Goal: Task Accomplishment & Management: Use online tool/utility

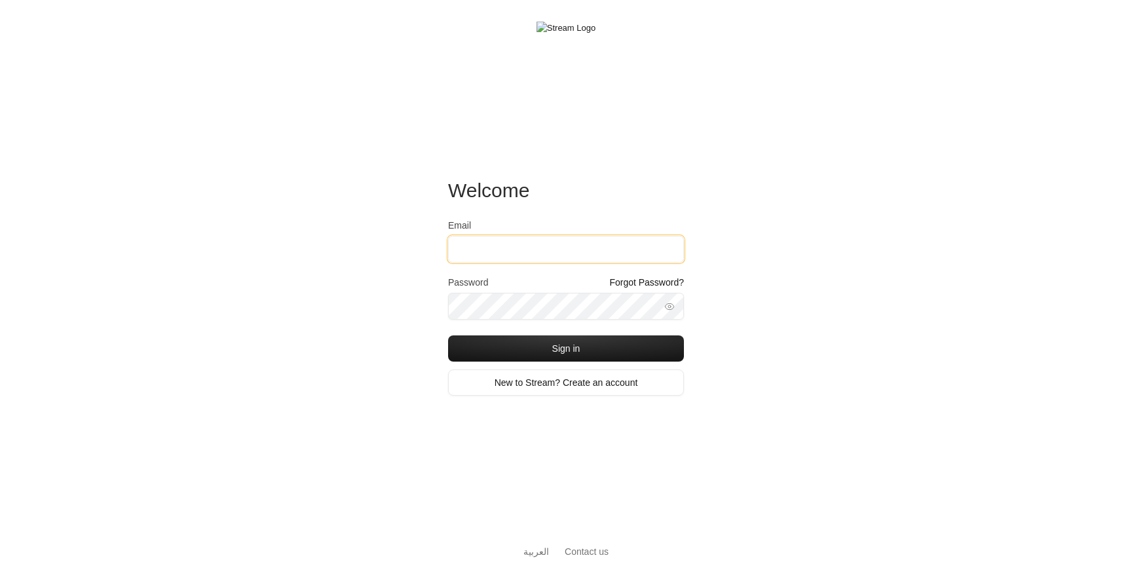
click at [502, 260] on input "Email" at bounding box center [566, 249] width 236 height 27
type input "[EMAIL_ADDRESS][DOMAIN_NAME]"
click at [448, 336] on button "Sign in" at bounding box center [566, 349] width 236 height 26
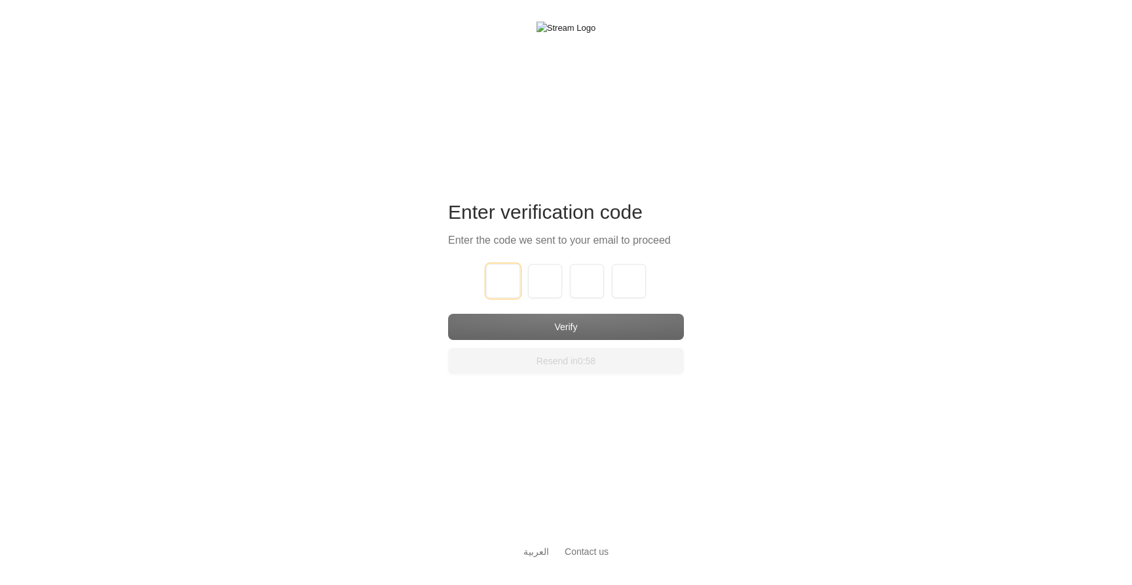
type input "1"
type input "2"
type input "3"
type input "4"
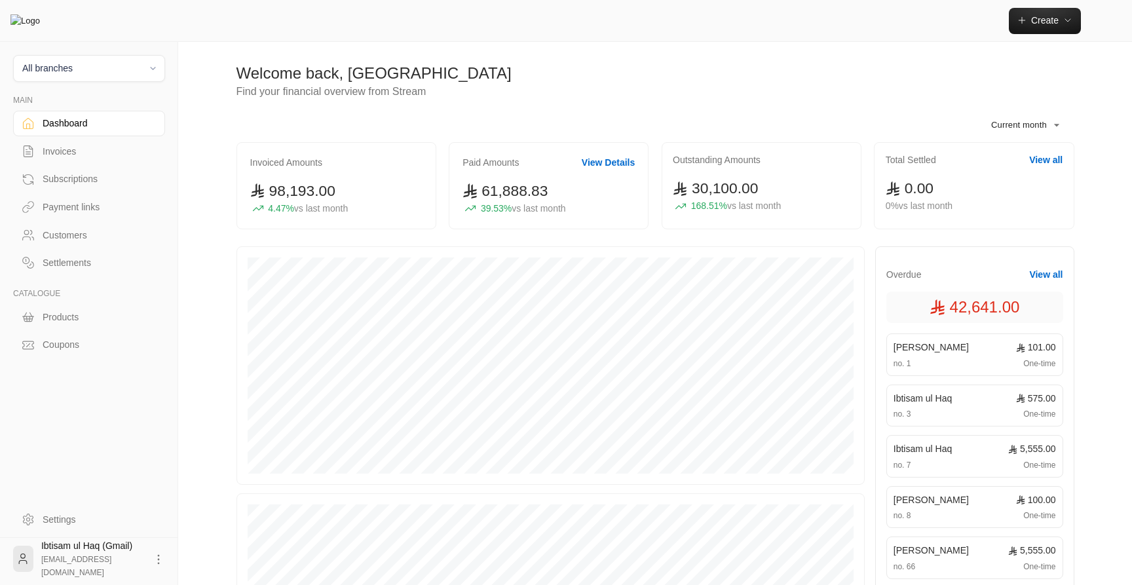
click at [66, 199] on link "Payment links" at bounding box center [89, 208] width 152 height 26
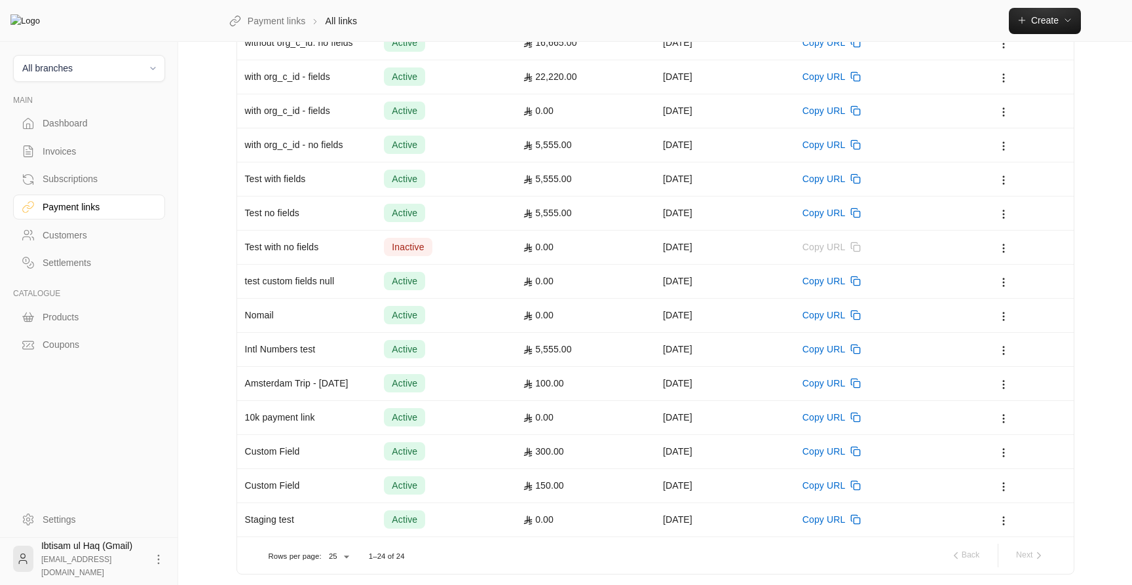
scroll to position [429, 0]
click at [345, 387] on div "Amsterdam Trip - [DATE]" at bounding box center [307, 381] width 124 height 33
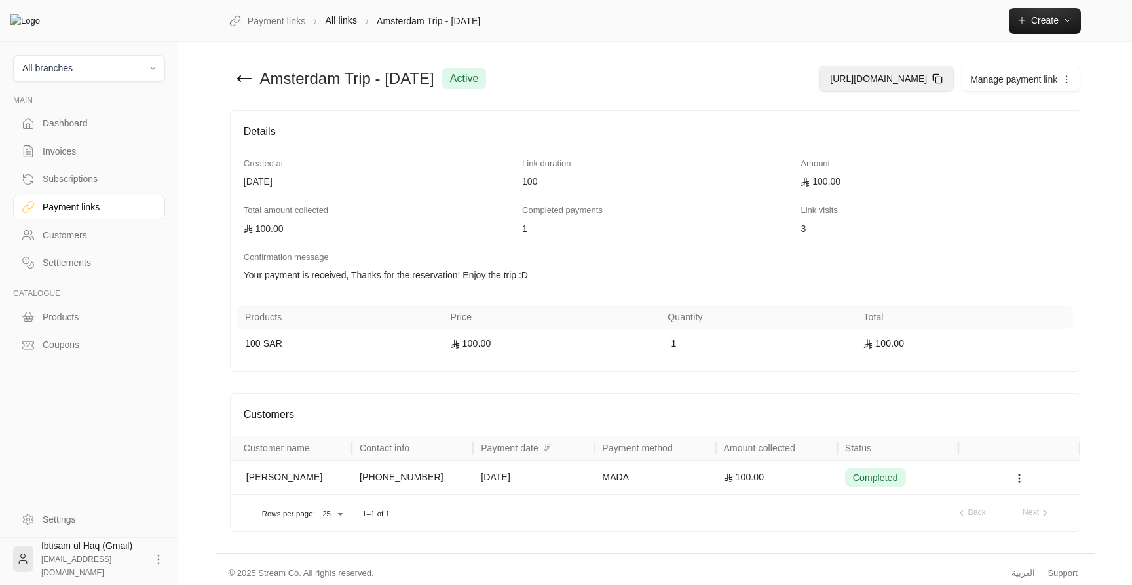
click at [910, 77] on span "[URL][DOMAIN_NAME]" at bounding box center [878, 78] width 97 height 10
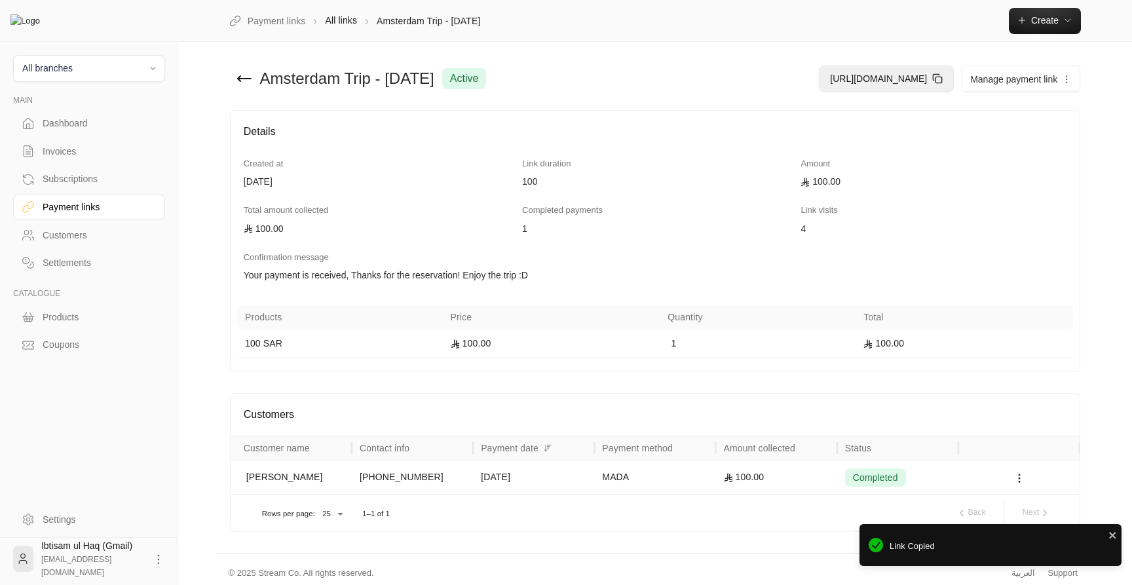
click at [862, 79] on span "[URL][DOMAIN_NAME]" at bounding box center [878, 78] width 97 height 10
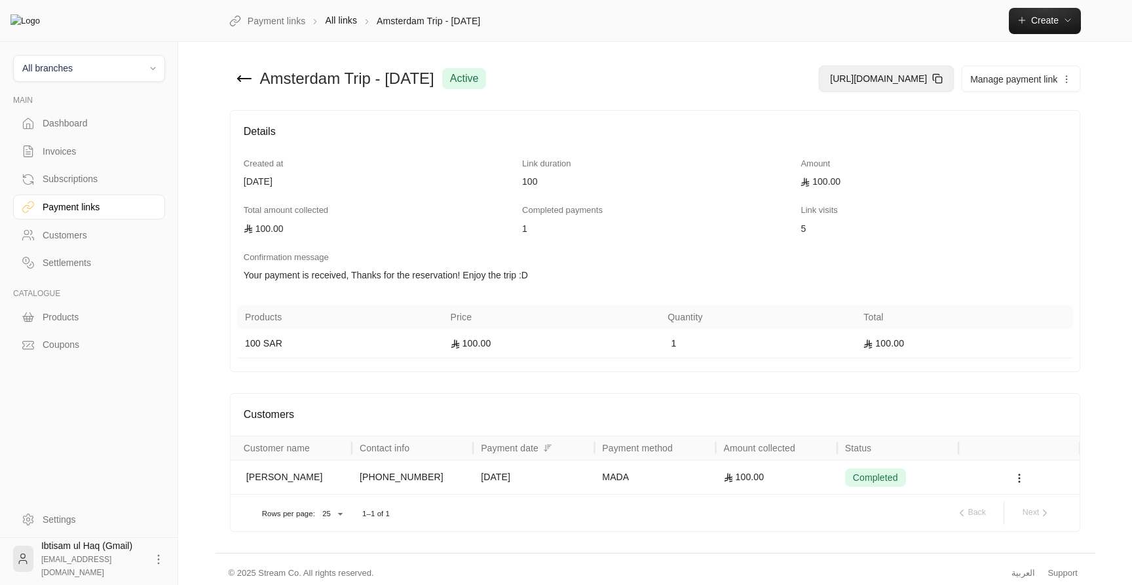
scroll to position [8, 0]
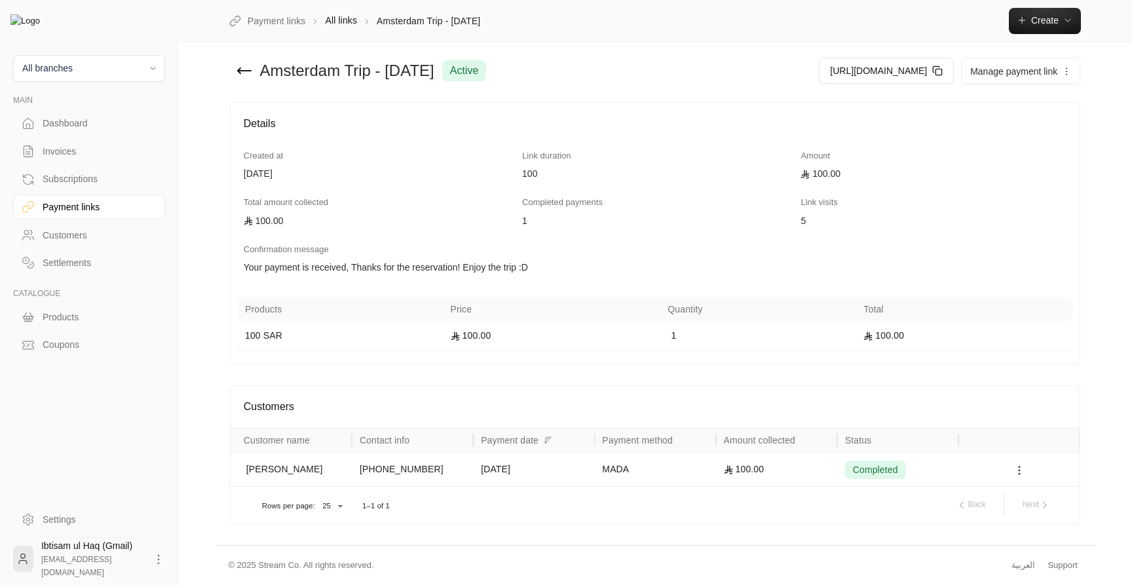
click at [1020, 471] on circle at bounding box center [1019, 470] width 1 height 1
click at [1043, 514] on li "View customer" at bounding box center [1053, 505] width 70 height 24
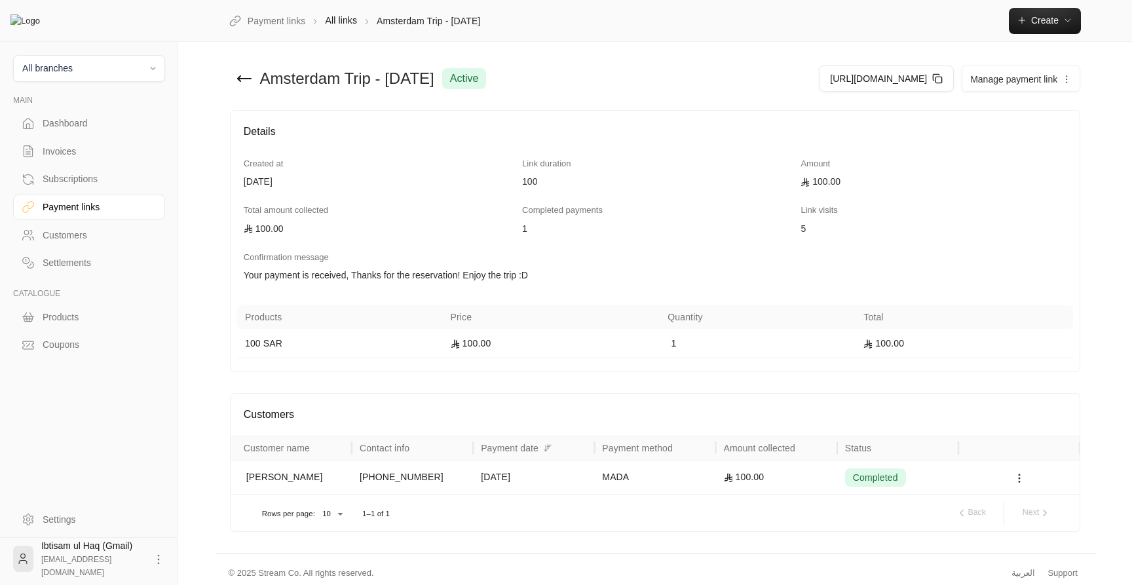
click at [1018, 481] on icon at bounding box center [1020, 478] width 12 height 12
click at [1032, 527] on li "View invoice" at bounding box center [1053, 537] width 70 height 24
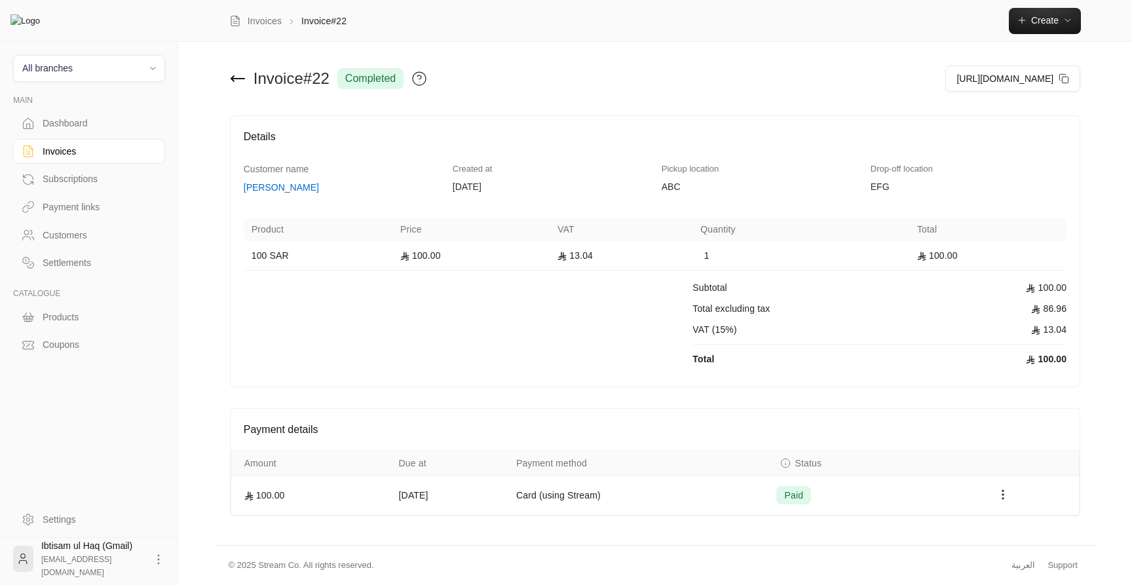
click at [61, 155] on div "Invoices" at bounding box center [96, 151] width 106 height 13
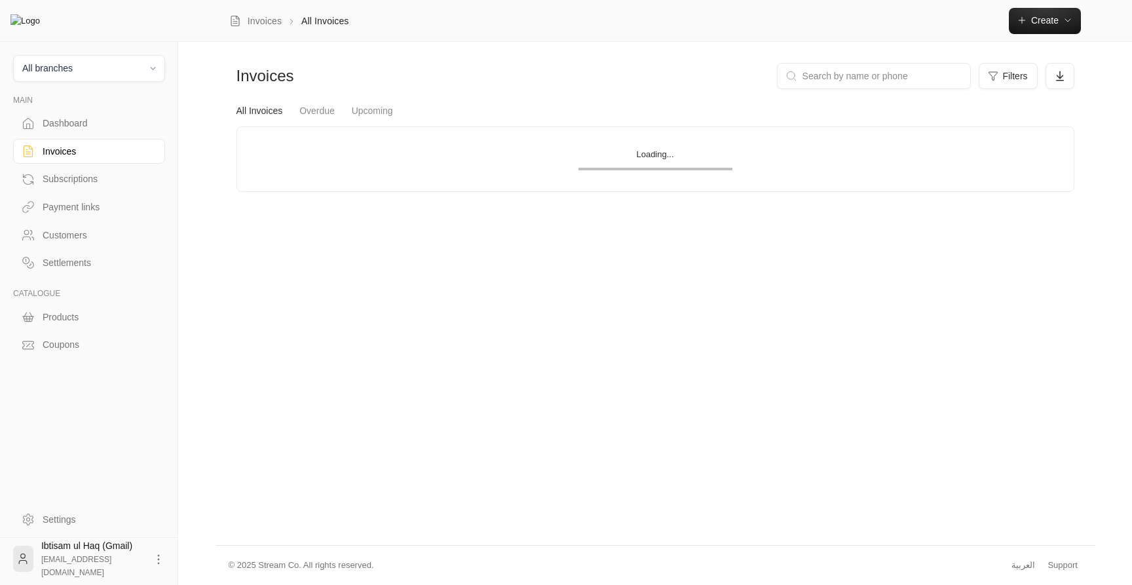
click at [59, 178] on div "Subscriptions" at bounding box center [96, 178] width 106 height 13
click at [59, 223] on div "Customers" at bounding box center [89, 234] width 152 height 28
click at [60, 210] on div "Payment links" at bounding box center [96, 207] width 106 height 13
click at [341, 102] on link "Inactive" at bounding box center [341, 106] width 31 height 24
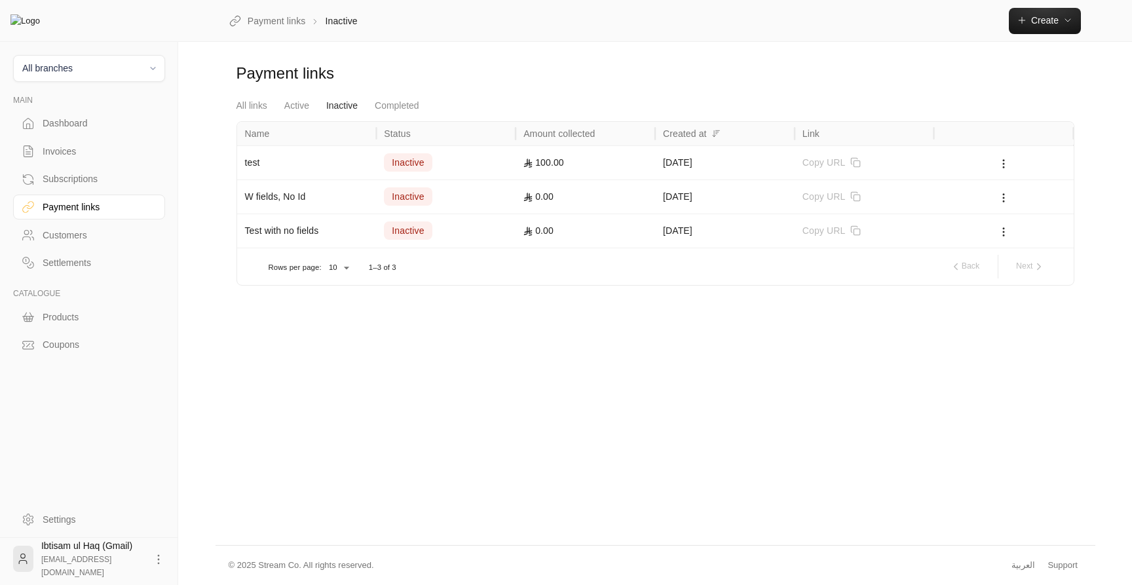
click at [257, 232] on div "Test with no fields" at bounding box center [307, 230] width 124 height 33
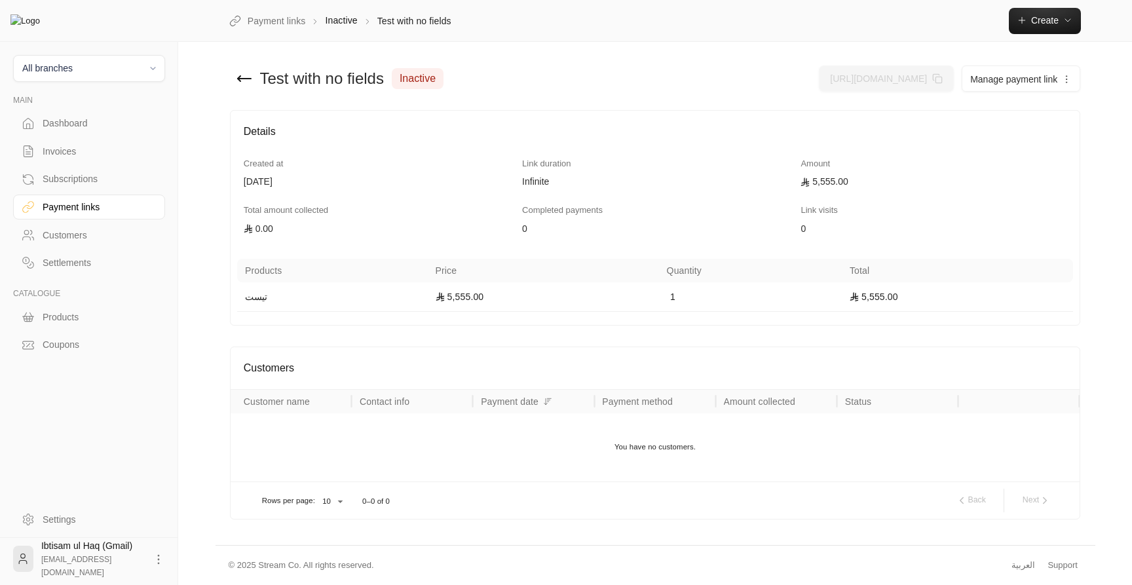
click at [232, 74] on div "Test with no fields inactive" at bounding box center [446, 78] width 432 height 31
click at [238, 76] on icon at bounding box center [245, 79] width 16 height 16
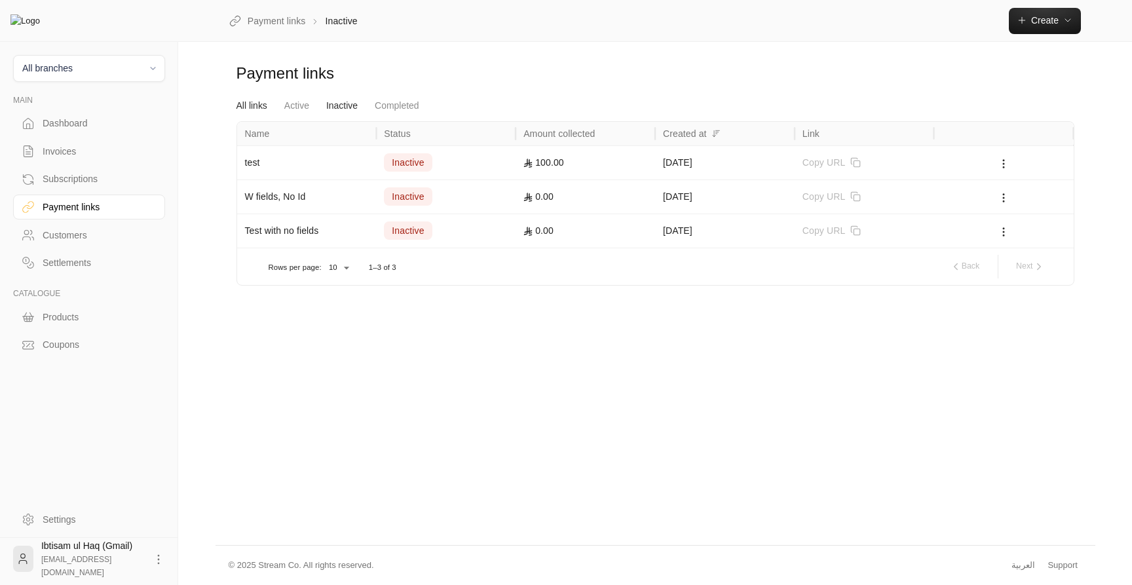
click at [241, 99] on link "All links" at bounding box center [252, 106] width 31 height 24
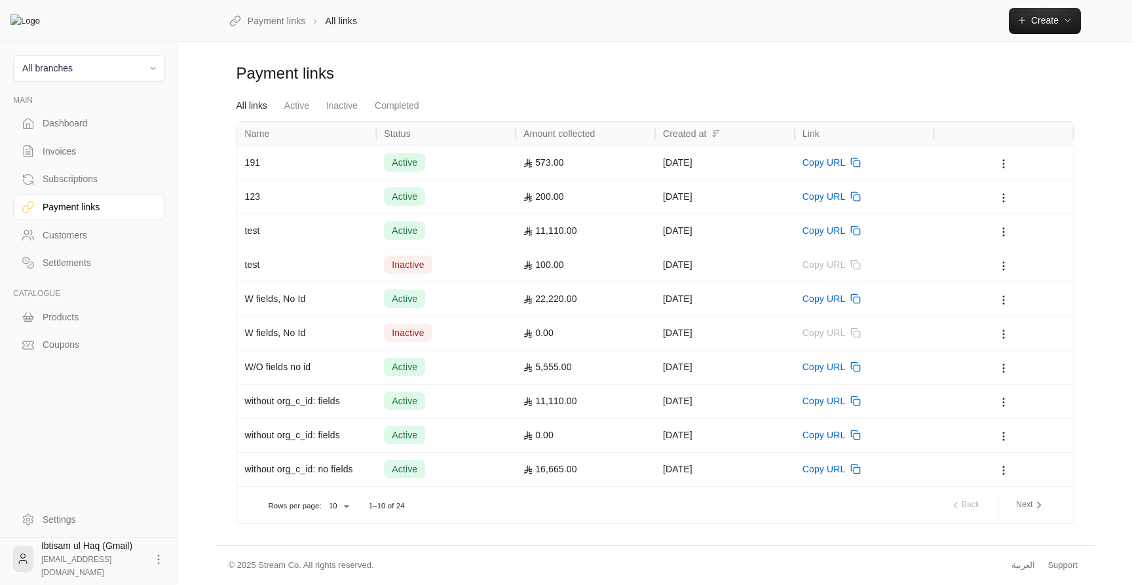
click at [1012, 164] on div at bounding box center [1004, 162] width 124 height 33
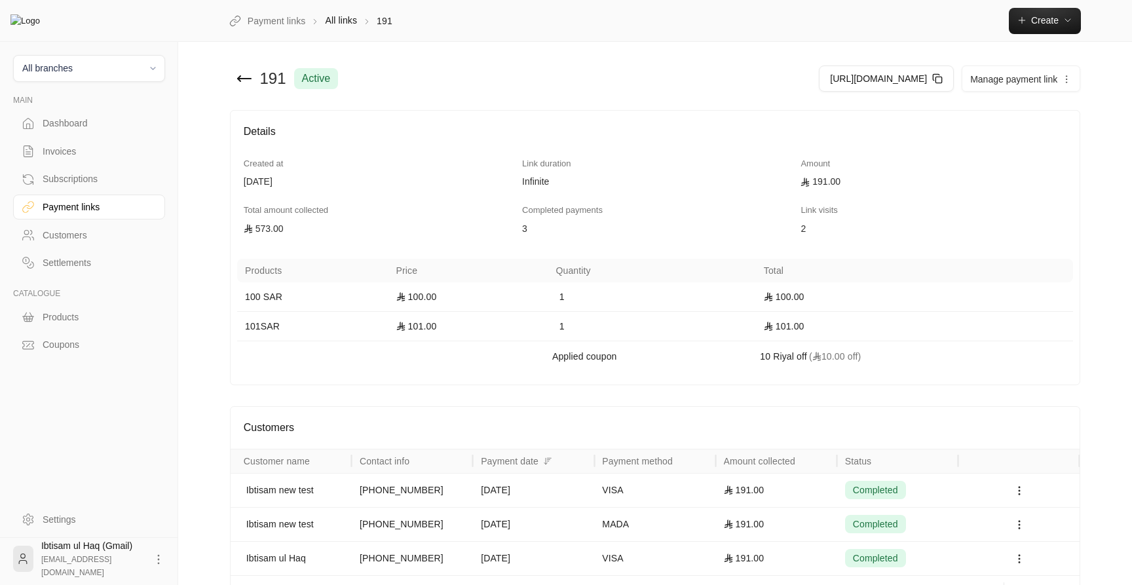
click at [1024, 85] on span "Manage payment link" at bounding box center [1013, 79] width 87 height 10
click at [243, 82] on icon at bounding box center [245, 79] width 16 height 16
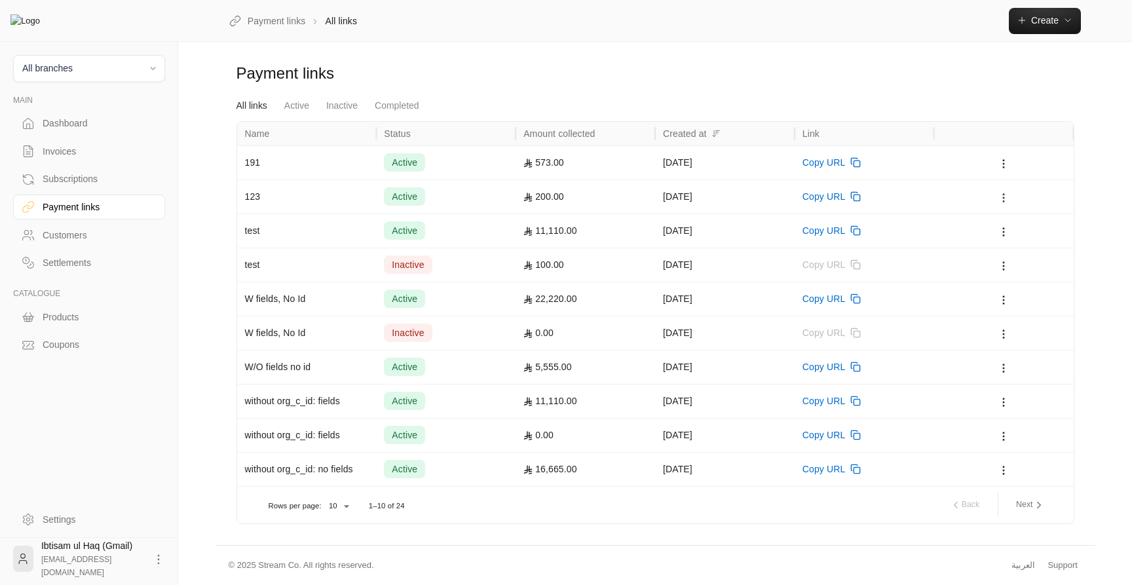
click at [1004, 200] on icon at bounding box center [1004, 198] width 12 height 12
click at [815, 74] on div at bounding box center [566, 292] width 1132 height 585
click at [1025, 503] on button "Next" at bounding box center [1030, 505] width 39 height 22
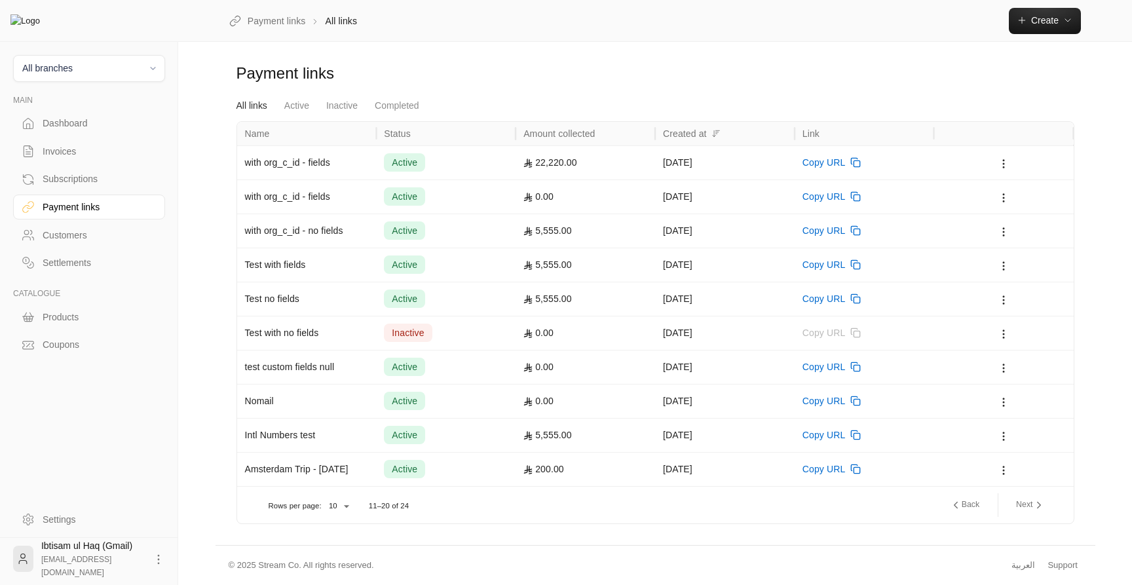
click at [1026, 503] on button "Next" at bounding box center [1030, 505] width 39 height 22
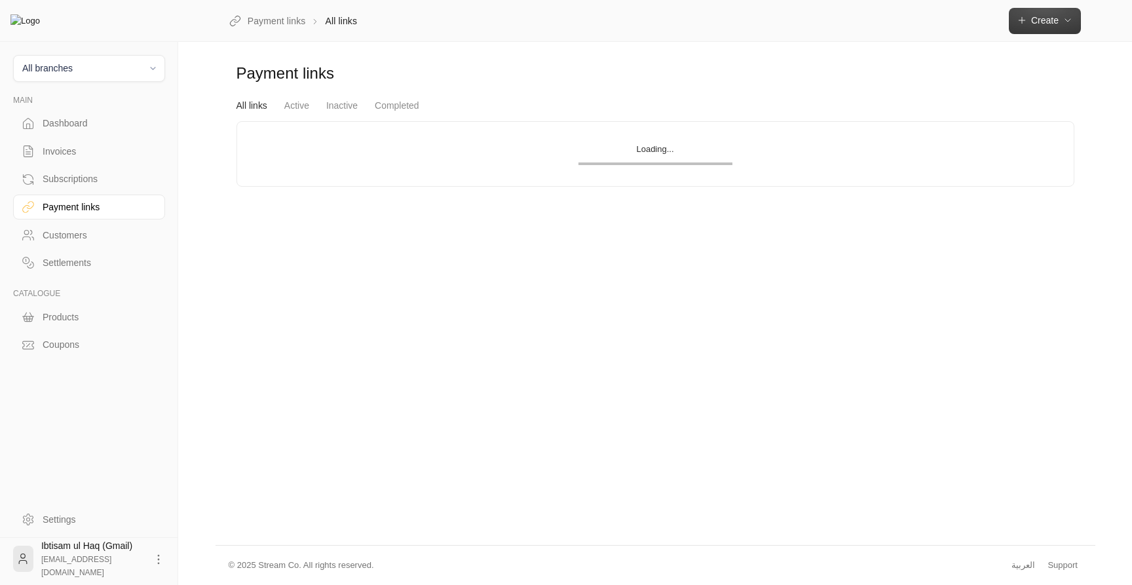
drag, startPoint x: 1050, startPoint y: 28, endPoint x: 894, endPoint y: 98, distance: 171.3
click at [894, 98] on div "Payment links All links Create Payment links All links Active Inactive Complete…" at bounding box center [656, 272] width 880 height 545
click at [123, 76] on button "All branches" at bounding box center [89, 68] width 152 height 27
click at [81, 132] on li "Main Branch" at bounding box center [89, 130] width 135 height 26
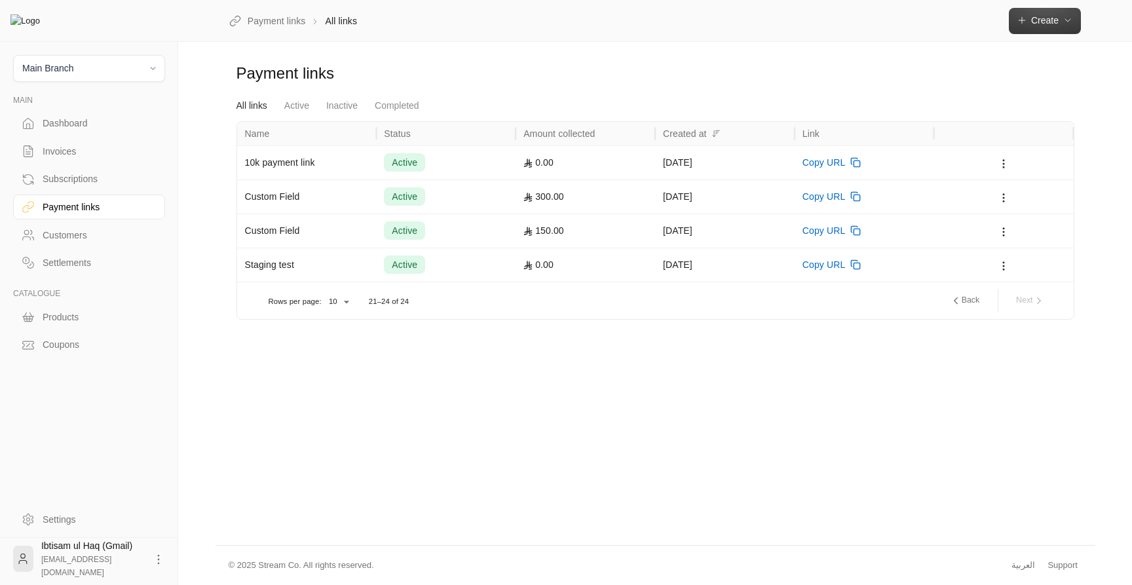
click at [1048, 20] on span "Create" at bounding box center [1045, 20] width 28 height 10
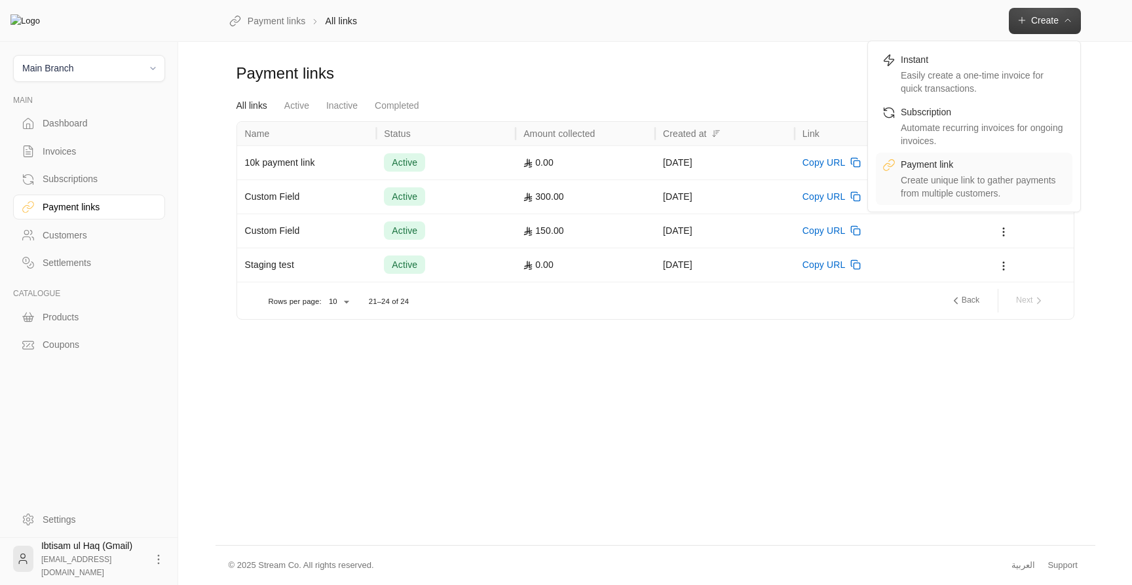
click at [947, 176] on div "Create unique link to gather payments from multiple customers." at bounding box center [983, 187] width 165 height 26
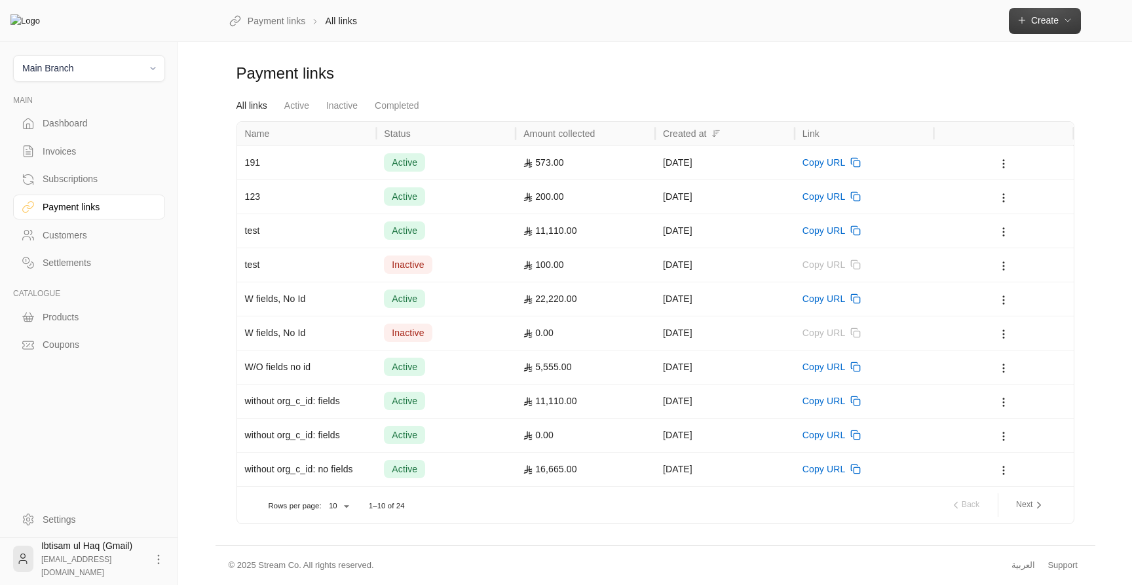
click at [1056, 27] on button "Create" at bounding box center [1045, 21] width 72 height 26
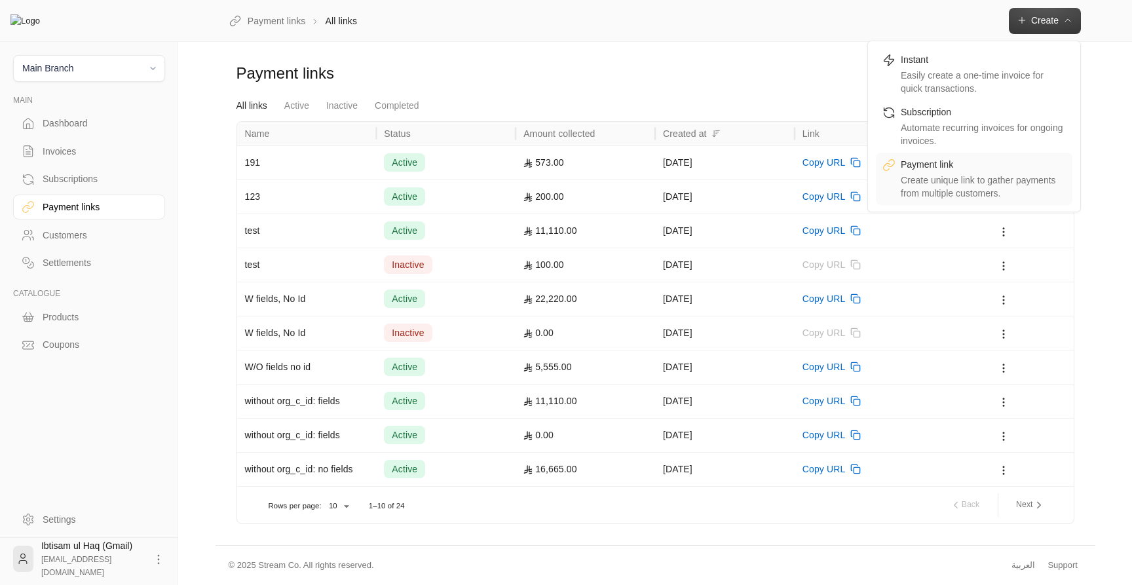
click at [967, 178] on div "Create unique link to gather payments from multiple customers." at bounding box center [983, 187] width 165 height 26
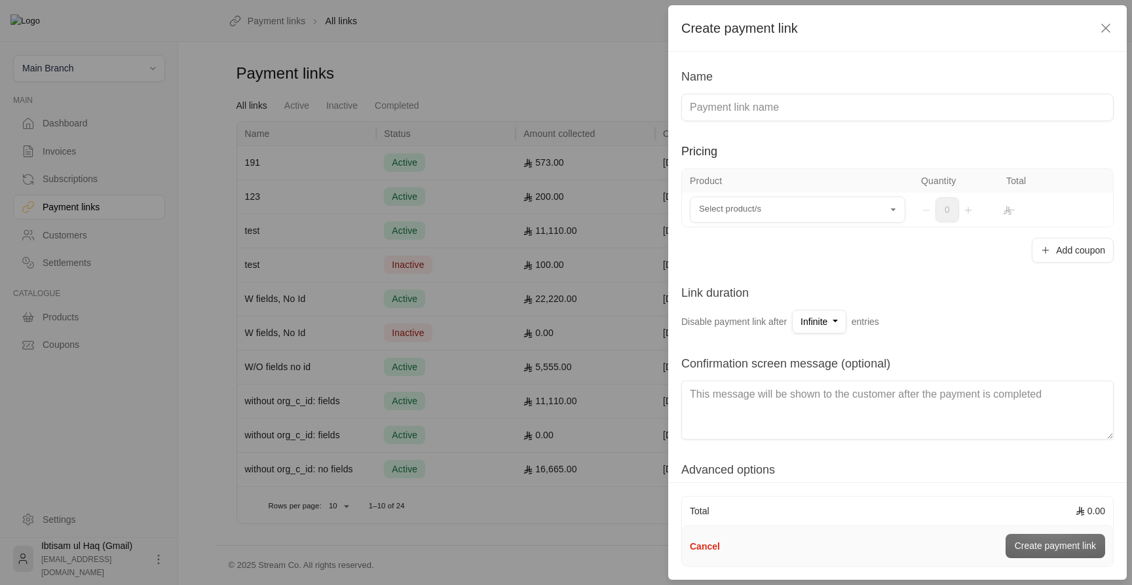
click at [849, 107] on input at bounding box center [898, 108] width 432 height 28
type input "one time 10k product"
click at [767, 214] on input "Select product/s" at bounding box center [798, 210] width 216 height 23
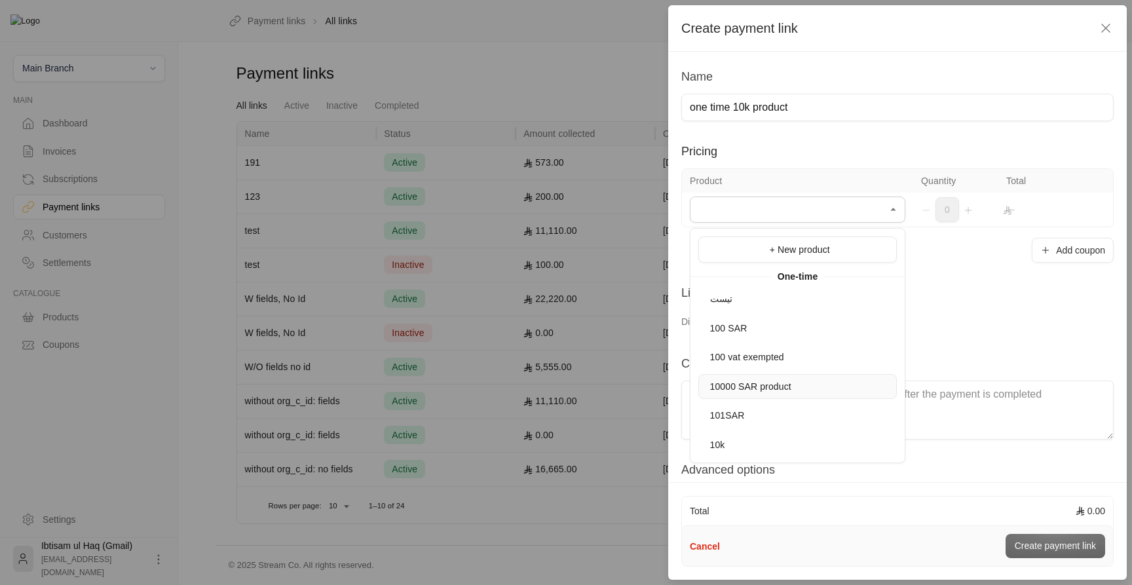
click at [762, 391] on span "10000 SAR product" at bounding box center [750, 386] width 81 height 10
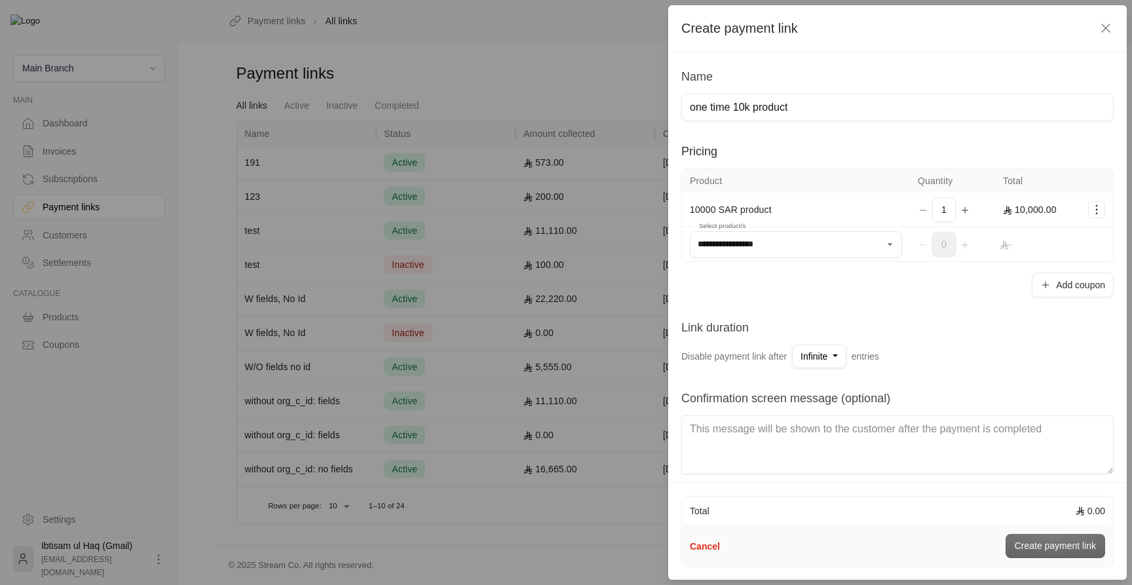
type input "**********"
click at [821, 355] on span "Infinite" at bounding box center [814, 356] width 27 height 10
click at [836, 318] on div "Custom" at bounding box center [885, 325] width 157 height 14
click at [834, 320] on input "0" at bounding box center [839, 319] width 46 height 14
click at [833, 321] on input "0" at bounding box center [839, 319] width 46 height 14
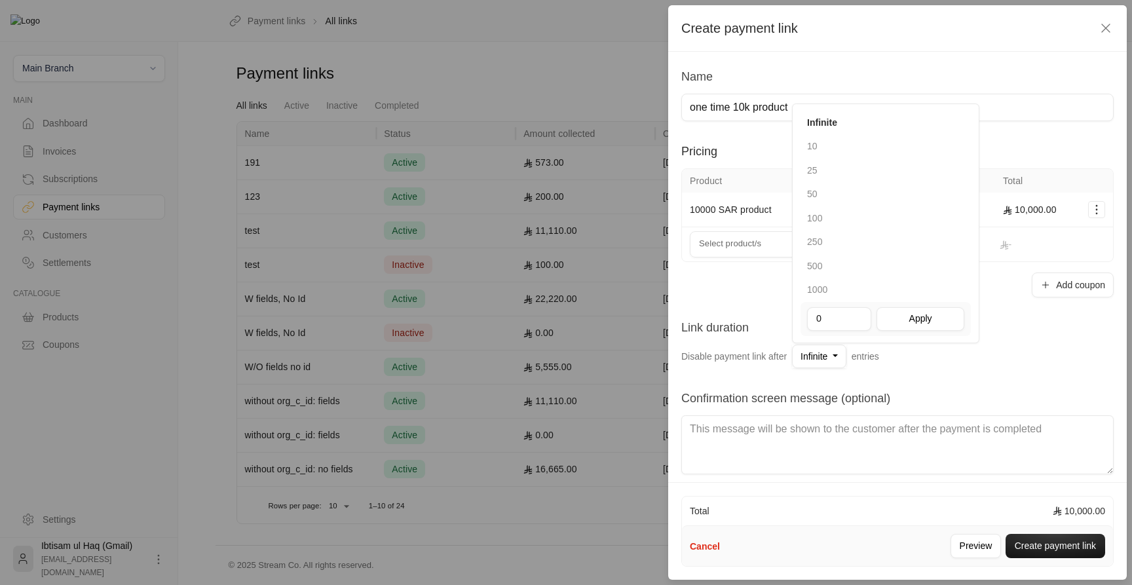
click at [833, 321] on input "0" at bounding box center [839, 319] width 46 height 14
type input "1"
click at [925, 322] on button "Apply" at bounding box center [921, 319] width 88 height 24
click at [1054, 542] on button "Create payment link" at bounding box center [1056, 546] width 100 height 24
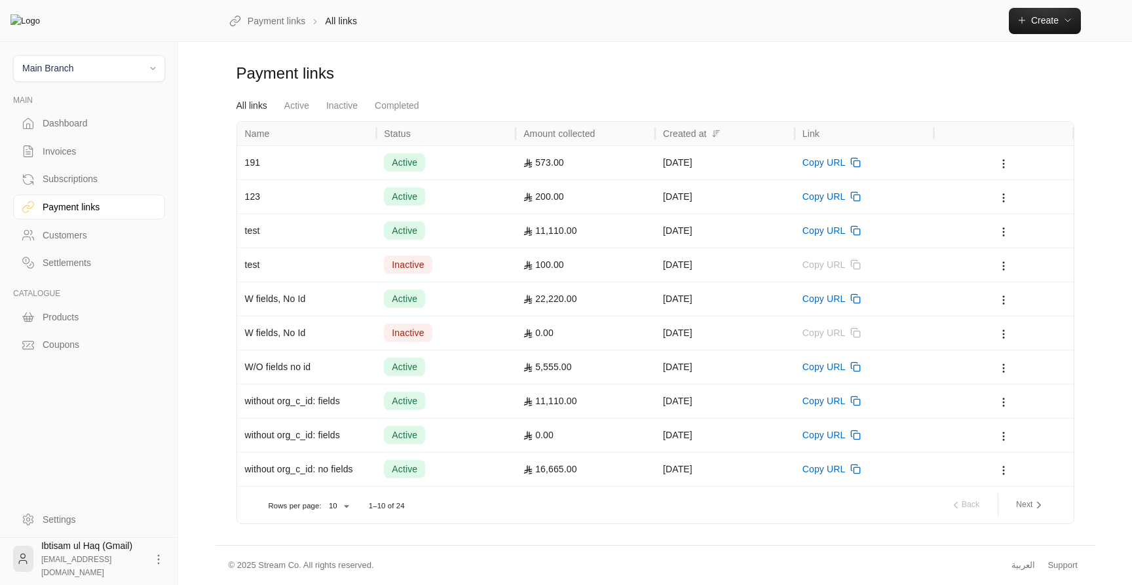
click at [242, 113] on link "All links" at bounding box center [252, 106] width 31 height 24
click at [330, 107] on link "Inactive" at bounding box center [341, 106] width 31 height 24
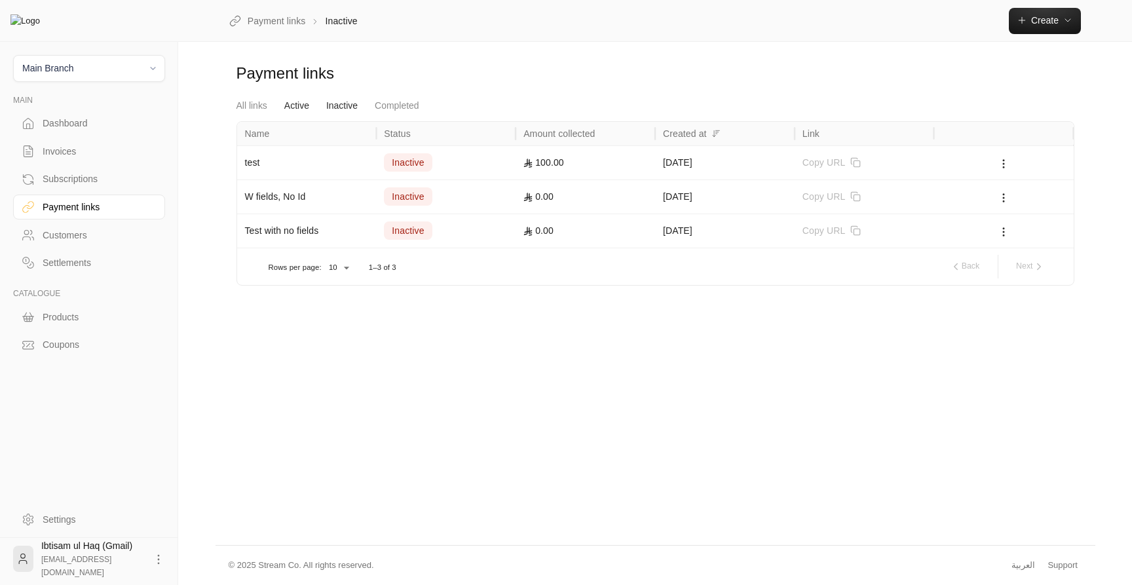
click at [294, 111] on link "Active" at bounding box center [296, 106] width 25 height 24
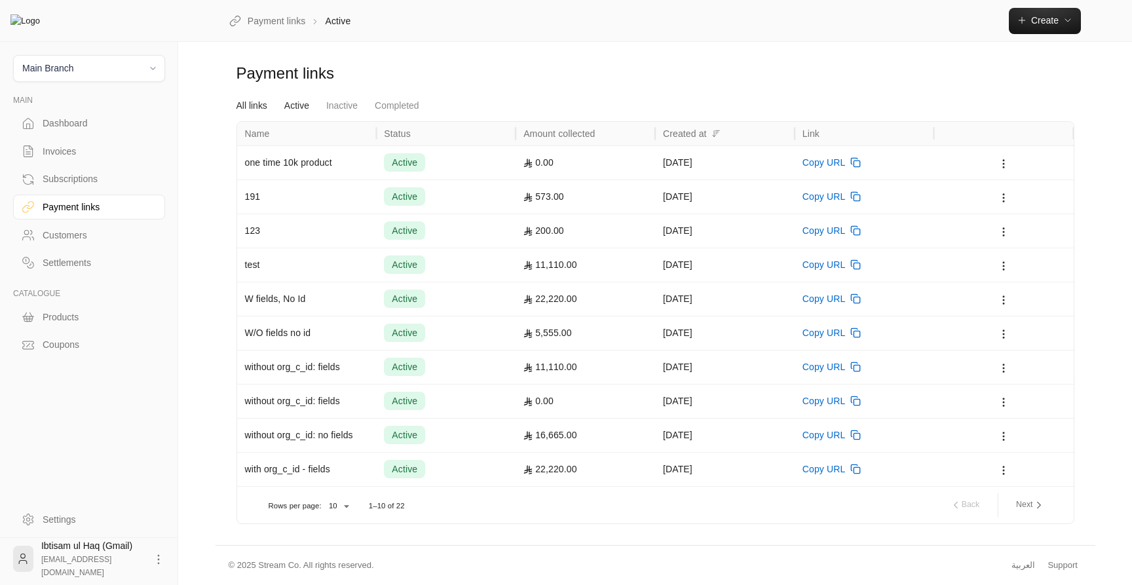
click at [258, 112] on link "All links" at bounding box center [252, 106] width 31 height 24
click at [923, 165] on div "Copy URL" at bounding box center [865, 162] width 124 height 33
